Goal: Participate in discussion: Engage in conversation with other users on a specific topic

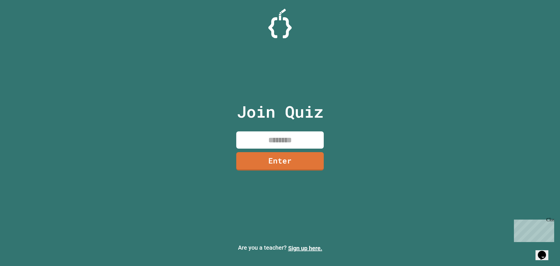
click at [266, 139] on input at bounding box center [280, 139] width 88 height 17
type input "********"
click at [271, 166] on link "Enter" at bounding box center [280, 160] width 85 height 19
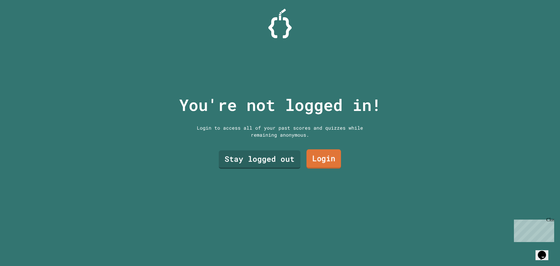
click at [331, 157] on link "Login" at bounding box center [324, 158] width 34 height 19
click at [226, 147] on div "Stay logged out Login" at bounding box center [280, 159] width 128 height 24
click at [228, 154] on link "Stay logged out" at bounding box center [259, 158] width 75 height 19
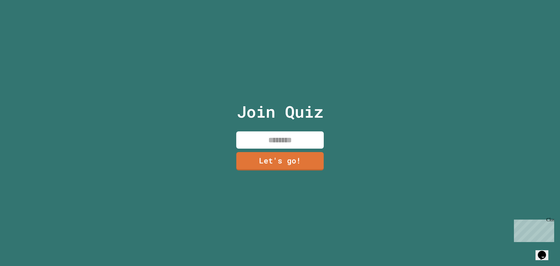
click at [263, 141] on input at bounding box center [280, 139] width 88 height 17
type input "****"
click at [289, 151] on link "Let's go!" at bounding box center [280, 160] width 81 height 19
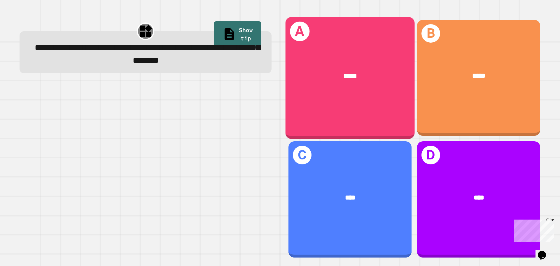
click at [345, 76] on span "*****" at bounding box center [350, 75] width 14 height 7
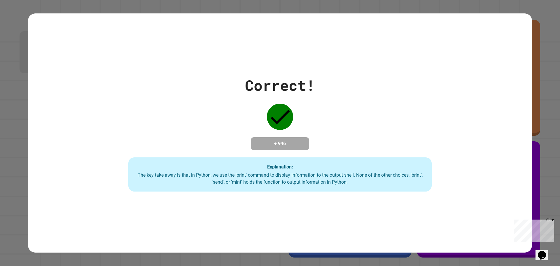
click at [386, 105] on div "Correct! + 946 Explanation: The key take away is that in Python, we use the 'pr…" at bounding box center [280, 132] width 433 height 117
drag, startPoint x: 386, startPoint y: 105, endPoint x: 376, endPoint y: 96, distance: 13.2
click at [384, 105] on div "Correct! + 946 Explanation: The key take away is that in Python, we use the 'pr…" at bounding box center [280, 132] width 433 height 117
click at [551, 221] on div "Close" at bounding box center [549, 220] width 7 height 7
click at [297, 137] on div "+ 946" at bounding box center [280, 143] width 58 height 13
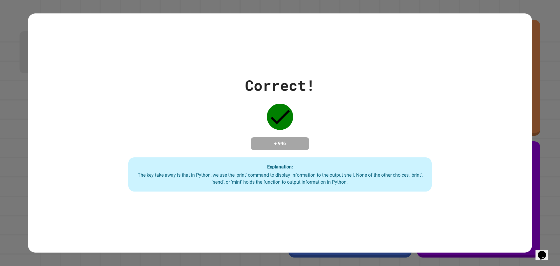
click at [296, 130] on div "Correct! + 946 Explanation: The key take away is that in Python, we use the 'pr…" at bounding box center [280, 132] width 433 height 117
click at [298, 128] on div "Correct! + 946 Explanation: The key take away is that in Python, we use the 'pr…" at bounding box center [280, 132] width 433 height 117
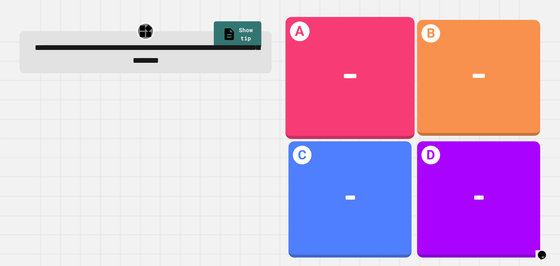
click at [312, 90] on div "*****" at bounding box center [350, 76] width 129 height 39
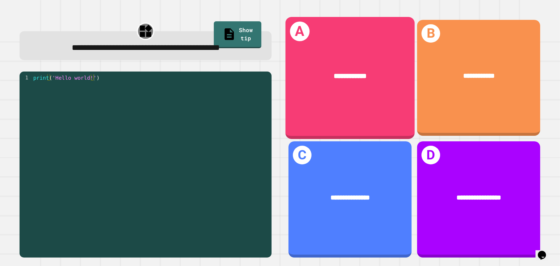
click at [320, 96] on div "**********" at bounding box center [350, 78] width 129 height 122
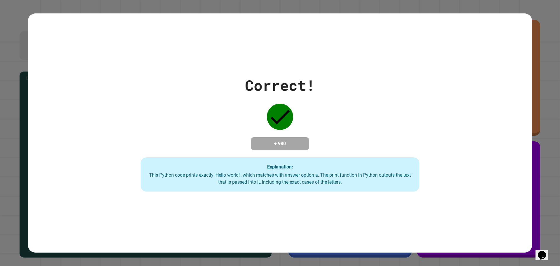
click at [358, 74] on div "Correct! + 980 Explanation: This Python code prints exactly 'Hello world!', whi…" at bounding box center [280, 132] width 398 height 117
click at [357, 76] on div "Correct! + 980 Explanation: This Python code prints exactly 'Hello world!', whi…" at bounding box center [280, 132] width 398 height 117
click at [353, 79] on div "Correct! + 980 Explanation: This Python code prints exactly 'Hello world!', whi…" at bounding box center [280, 132] width 398 height 117
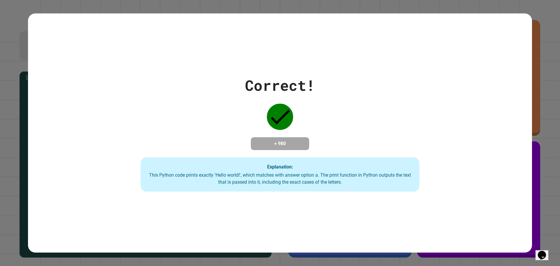
click at [353, 79] on div "Correct! + 980 Explanation: This Python code prints exactly 'Hello world!', whi…" at bounding box center [280, 132] width 398 height 117
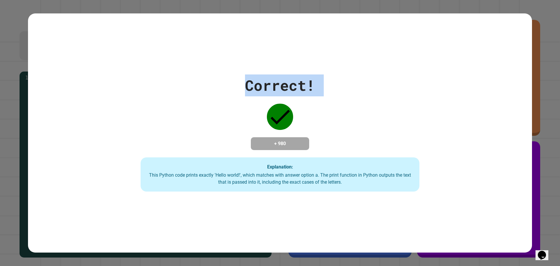
click at [353, 79] on div "Correct! + 980 Explanation: This Python code prints exactly 'Hello world!', whi…" at bounding box center [280, 132] width 398 height 117
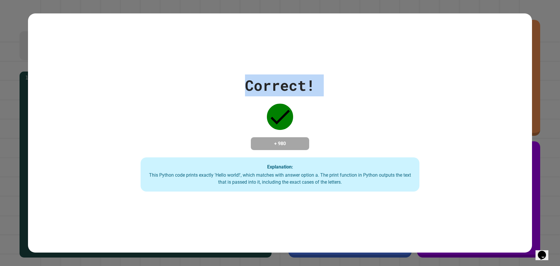
click at [353, 79] on div "Correct! + 980 Explanation: This Python code prints exactly 'Hello world!', whi…" at bounding box center [280, 132] width 398 height 117
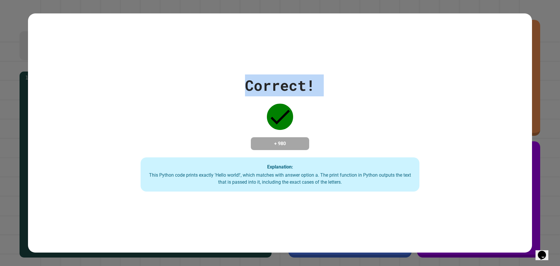
click at [353, 79] on div "Correct! + 980 Explanation: This Python code prints exactly 'Hello world!', whi…" at bounding box center [280, 132] width 398 height 117
click at [353, 80] on div "Correct! + 980 Explanation: This Python code prints exactly 'Hello world!', whi…" at bounding box center [280, 132] width 398 height 117
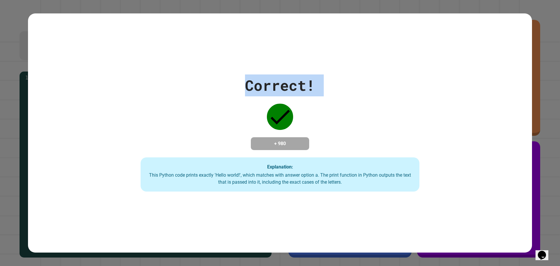
click at [353, 80] on div "Correct! + 980 Explanation: This Python code prints exactly 'Hello world!', whi…" at bounding box center [280, 132] width 398 height 117
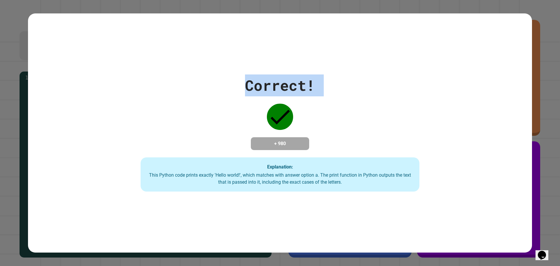
click at [353, 80] on div "Correct! + 980 Explanation: This Python code prints exactly 'Hello world!', whi…" at bounding box center [280, 132] width 398 height 117
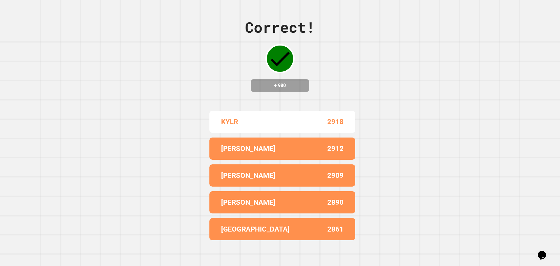
click at [353, 79] on div "Correct! + 980 KYLR 2918 HANNAH 2912 ALEX 2909 LUCAS 2890 BROOKLYN 2861" at bounding box center [280, 133] width 560 height 266
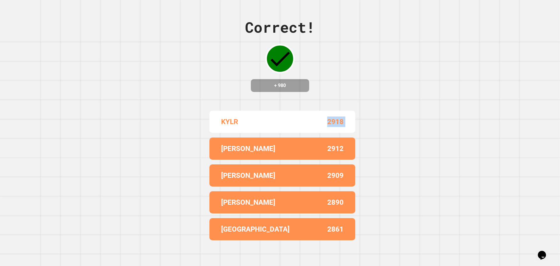
click at [353, 79] on div "Correct! + 980 KYLR 2918 HANNAH 2912 ALEX 2909 LUCAS 2890 BROOKLYN 2861" at bounding box center [280, 133] width 560 height 266
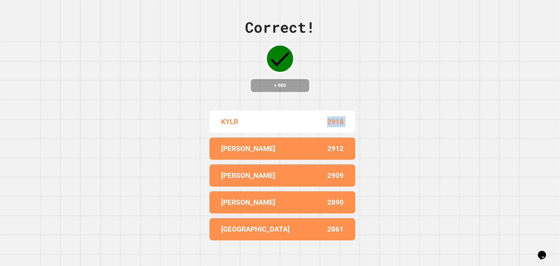
click at [353, 79] on div "Correct! + 980 KYLR 2918 HANNAH 2912 ALEX 2909 LUCAS 2890 BROOKLYN 2861" at bounding box center [280, 133] width 560 height 266
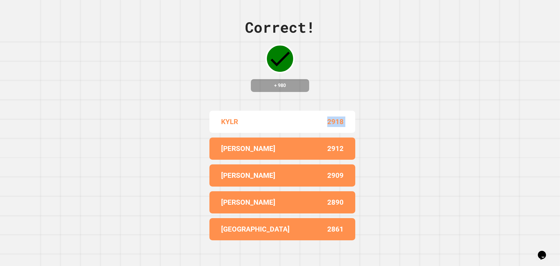
click at [353, 79] on div "Correct! + 980 KYLR 2918 HANNAH 2912 ALEX 2909 LUCAS 2890 BROOKLYN 2861" at bounding box center [280, 133] width 560 height 266
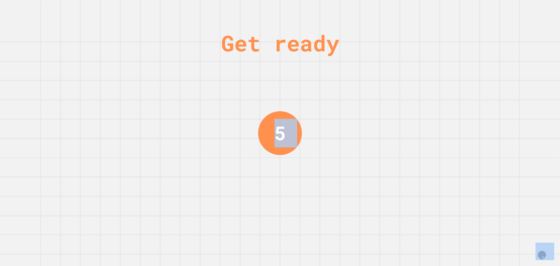
click at [353, 79] on div "Get ready 5" at bounding box center [280, 133] width 560 height 266
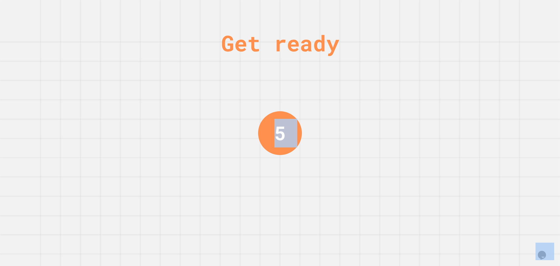
click at [353, 79] on div "Get ready 5" at bounding box center [280, 133] width 560 height 266
click at [353, 79] on div "Get ready 4" at bounding box center [280, 133] width 560 height 266
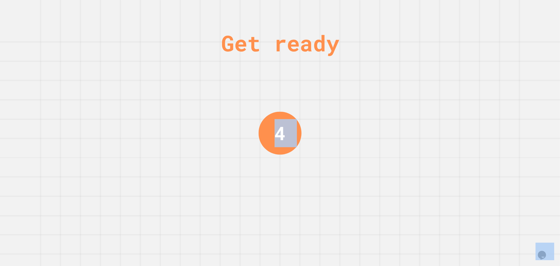
click at [353, 79] on div "Get ready 4" at bounding box center [280, 133] width 560 height 266
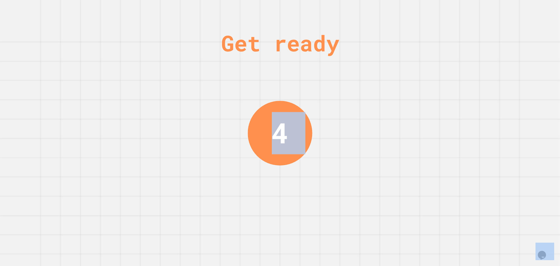
click at [353, 79] on div "Get ready 4" at bounding box center [280, 133] width 560 height 266
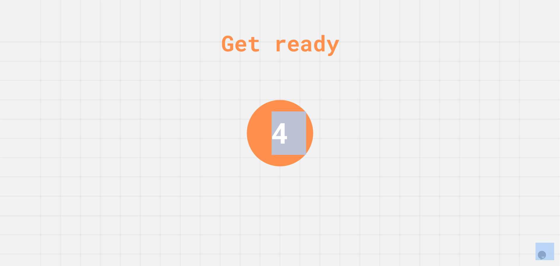
click at [353, 79] on div "Get ready 4" at bounding box center [280, 133] width 560 height 266
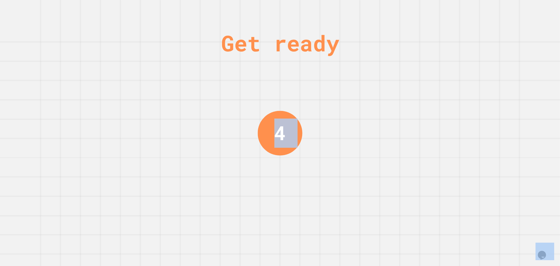
click at [353, 79] on div "Get ready 4" at bounding box center [280, 133] width 560 height 266
click at [353, 79] on div "Get ready 3" at bounding box center [280, 133] width 560 height 266
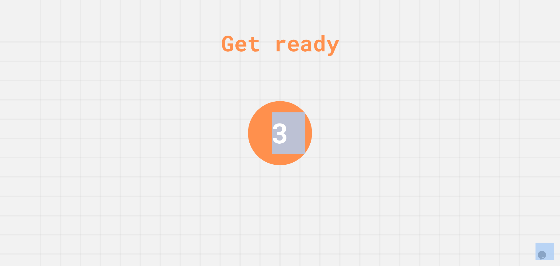
click at [353, 79] on div "Get ready 3" at bounding box center [280, 133] width 560 height 266
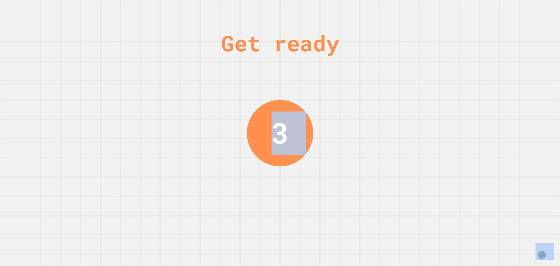
click at [353, 79] on div "Get ready 3" at bounding box center [280, 133] width 560 height 266
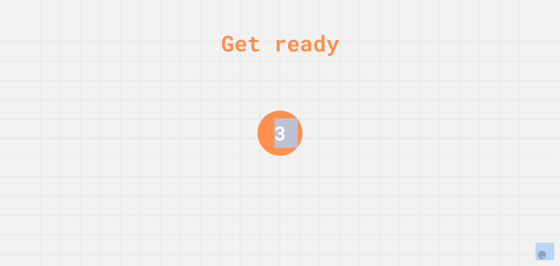
click at [353, 79] on div "Get ready 3" at bounding box center [280, 133] width 560 height 266
click at [353, 79] on div "Get ready 2" at bounding box center [280, 133] width 560 height 266
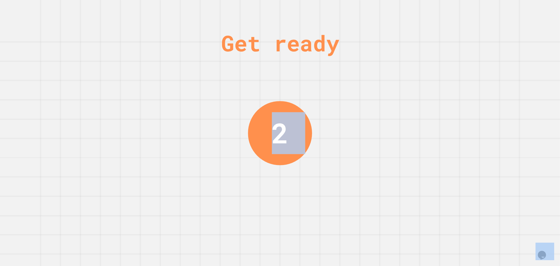
click at [353, 79] on div "Get ready 2" at bounding box center [280, 133] width 560 height 266
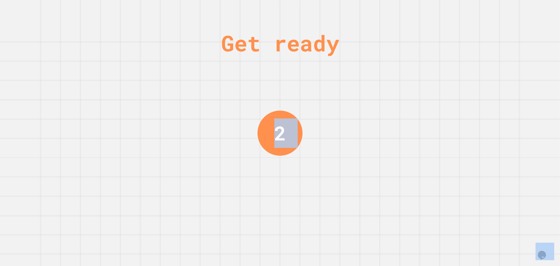
click at [353, 79] on div "Get ready 2" at bounding box center [280, 133] width 560 height 266
click at [353, 79] on div "Get ready 1" at bounding box center [280, 133] width 560 height 266
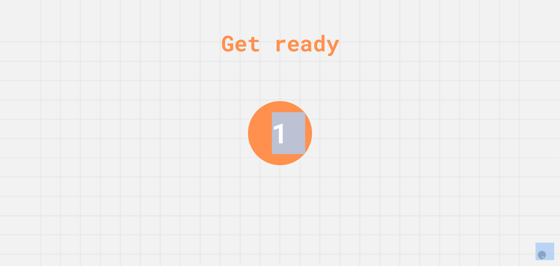
click at [353, 79] on div "Get ready 1" at bounding box center [280, 133] width 560 height 266
click at [354, 80] on div "Get ready 1" at bounding box center [280, 133] width 560 height 266
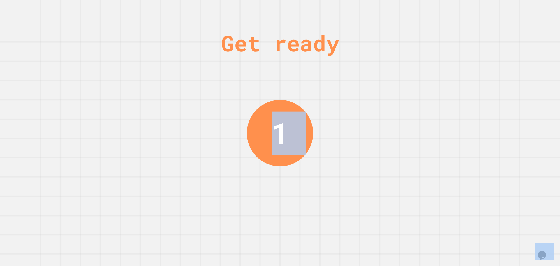
click at [354, 80] on div "Get ready 1" at bounding box center [280, 133] width 560 height 266
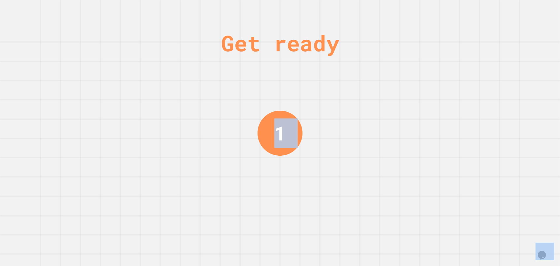
click at [354, 80] on div "Get ready 1" at bounding box center [280, 133] width 560 height 266
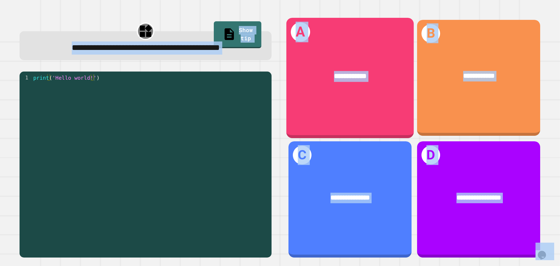
click at [353, 80] on div "**********" at bounding box center [349, 76] width 127 height 39
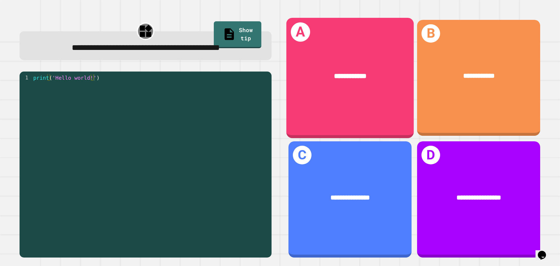
click at [352, 82] on div "**********" at bounding box center [280, 133] width 560 height 266
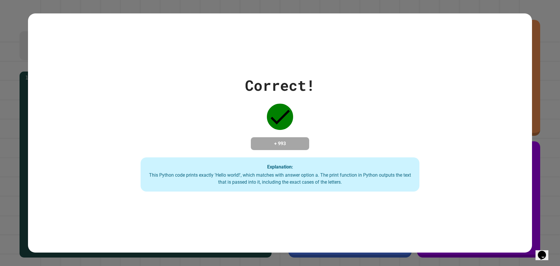
click at [352, 82] on div "Correct! + 993 Explanation: This Python code prints exactly 'Hello world!', whi…" at bounding box center [280, 132] width 398 height 117
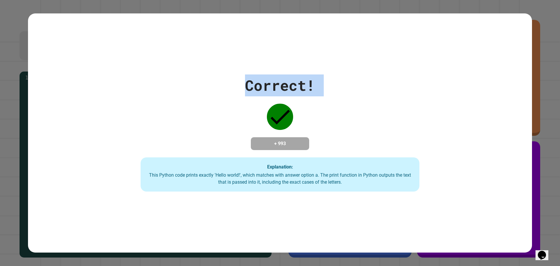
click at [352, 82] on div "Correct! + 993 Explanation: This Python code prints exactly 'Hello world!', whi…" at bounding box center [280, 132] width 398 height 117
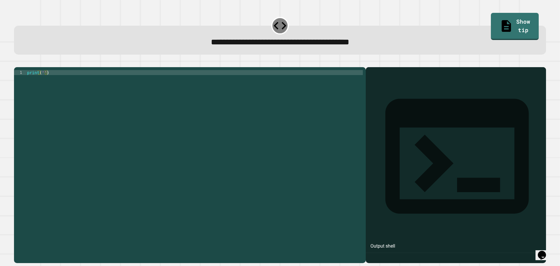
click at [42, 82] on div "print ( '' )" at bounding box center [194, 159] width 337 height 179
type textarea "**********"
click at [17, 62] on button "button" at bounding box center [17, 62] width 0 height 0
click at [43, 81] on div "print ( '' )" at bounding box center [194, 159] width 337 height 179
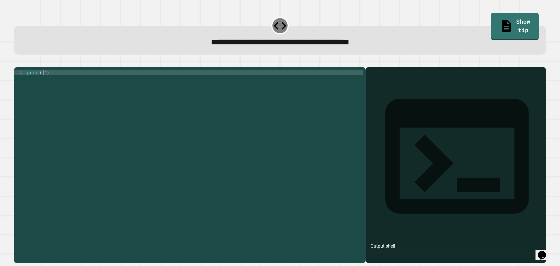
paste textarea "***"
type textarea "**********"
click at [28, 67] on div at bounding box center [280, 63] width 532 height 7
click at [17, 62] on icon "button" at bounding box center [17, 62] width 0 height 0
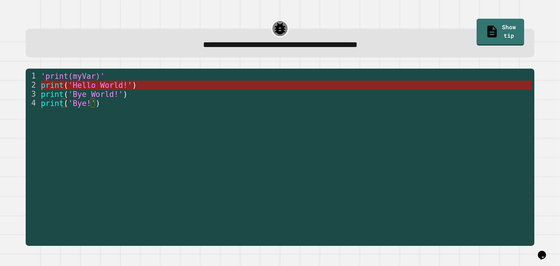
click at [106, 85] on span "'Hello World!'" at bounding box center [100, 85] width 64 height 9
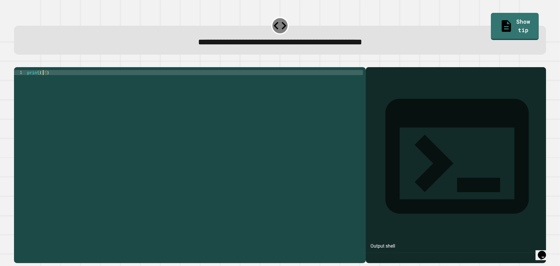
click at [43, 80] on div "print ( '' )" at bounding box center [194, 159] width 337 height 179
paste textarea "**********"
click at [22, 67] on icon "button" at bounding box center [20, 66] width 3 height 4
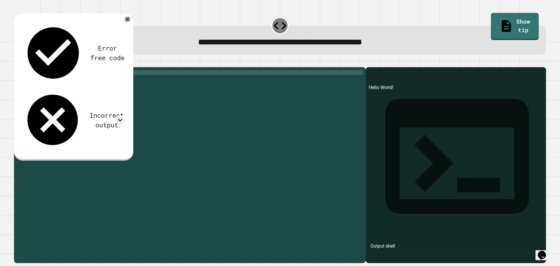
click at [59, 79] on div "print ( 'Hello World!' )" at bounding box center [194, 159] width 337 height 179
click at [22, 68] on icon "button" at bounding box center [20, 66] width 3 height 4
click at [70, 80] on div "print ( 'Hello world!' )" at bounding box center [194, 159] width 337 height 179
type textarea "**********"
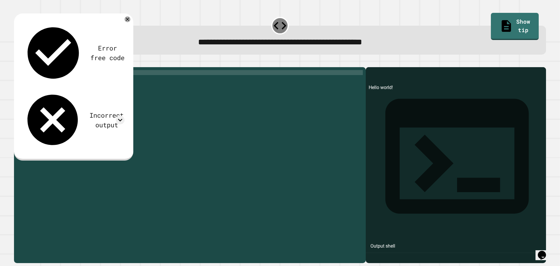
click at [17, 62] on icon "button" at bounding box center [17, 62] width 0 height 0
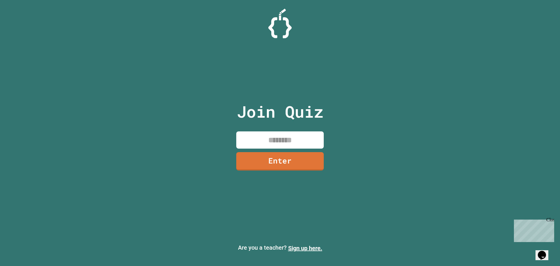
click at [258, 141] on input at bounding box center [280, 139] width 88 height 17
type input "********"
click at [294, 168] on link "Enter" at bounding box center [280, 160] width 87 height 19
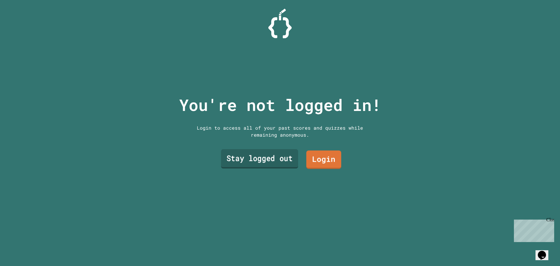
click at [271, 155] on link "Stay logged out" at bounding box center [259, 158] width 77 height 19
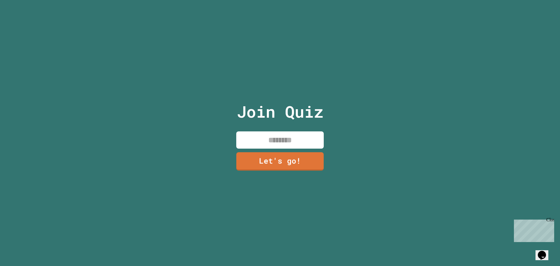
click at [280, 140] on input at bounding box center [280, 139] width 88 height 17
type input "*****"
click at [287, 155] on link "Let's go!" at bounding box center [280, 160] width 88 height 19
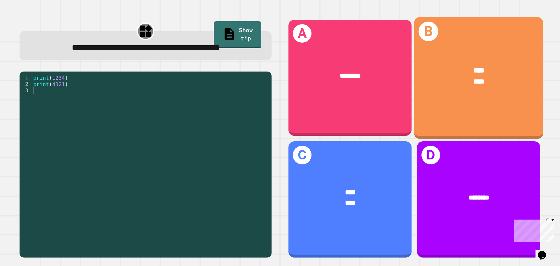
click at [468, 90] on div "**** ****" at bounding box center [478, 76] width 129 height 50
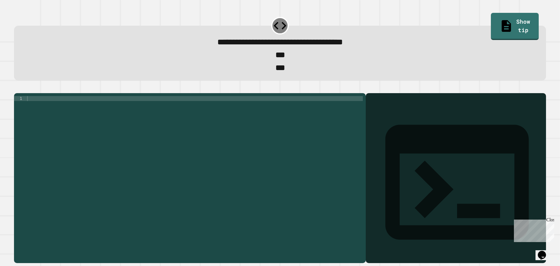
click at [144, 114] on div at bounding box center [194, 170] width 337 height 149
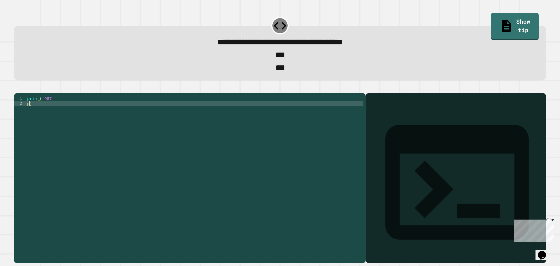
type textarea "**********"
click at [17, 88] on button "button" at bounding box center [17, 88] width 0 height 0
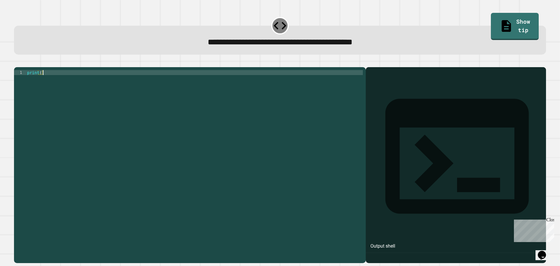
click at [215, 93] on div "print ( )" at bounding box center [194, 159] width 337 height 179
type textarea "**********"
click at [17, 62] on button "button" at bounding box center [17, 62] width 0 height 0
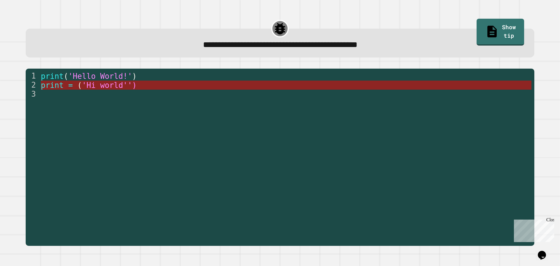
click at [114, 86] on span "'Hi world'')" at bounding box center [109, 85] width 55 height 9
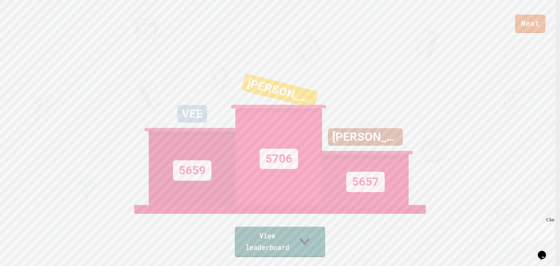
click at [275, 248] on link "View leaderboard" at bounding box center [280, 242] width 90 height 30
